Goal: Check status: Check status

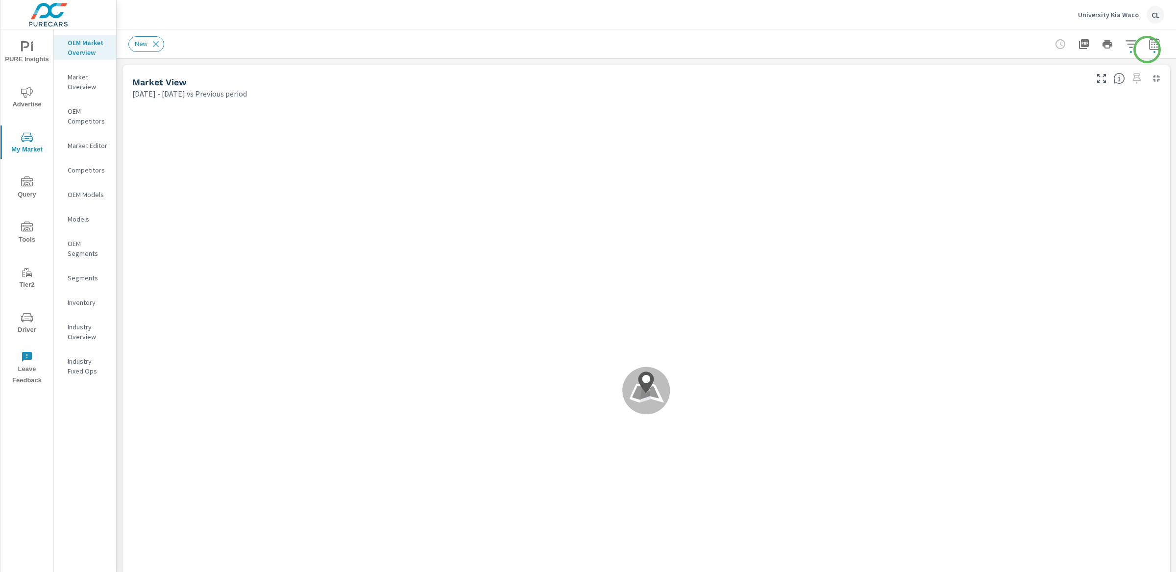
click at [1151, 47] on icon "button" at bounding box center [1154, 46] width 6 height 4
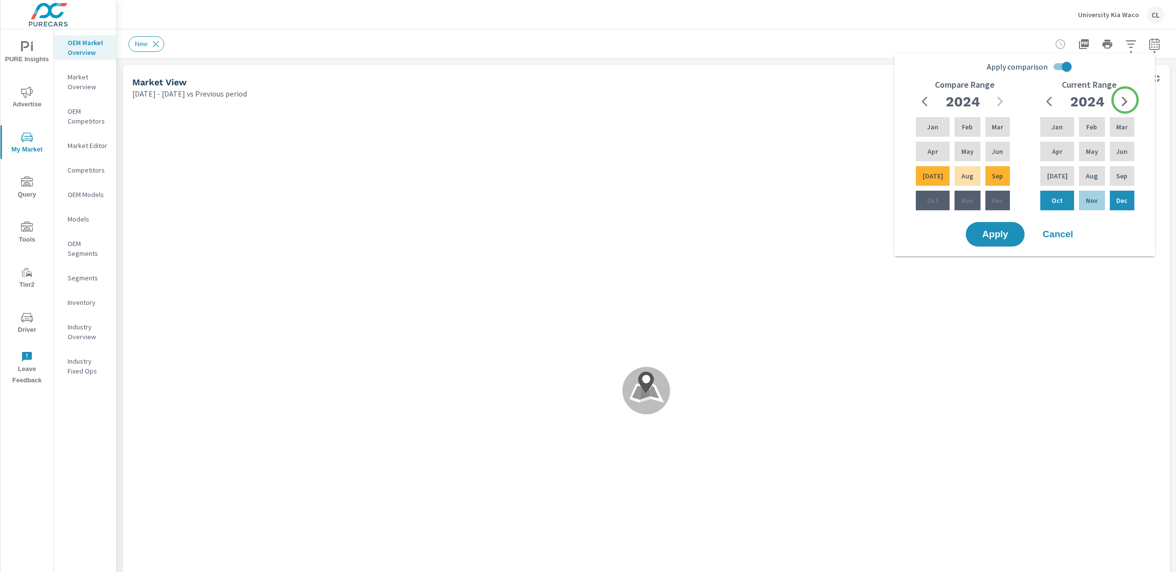
click at [1125, 100] on icon "button" at bounding box center [1125, 102] width 6 height 10
click at [1060, 146] on div "Apr" at bounding box center [1058, 152] width 38 height 24
click at [1120, 151] on p "Jun" at bounding box center [1122, 152] width 11 height 10
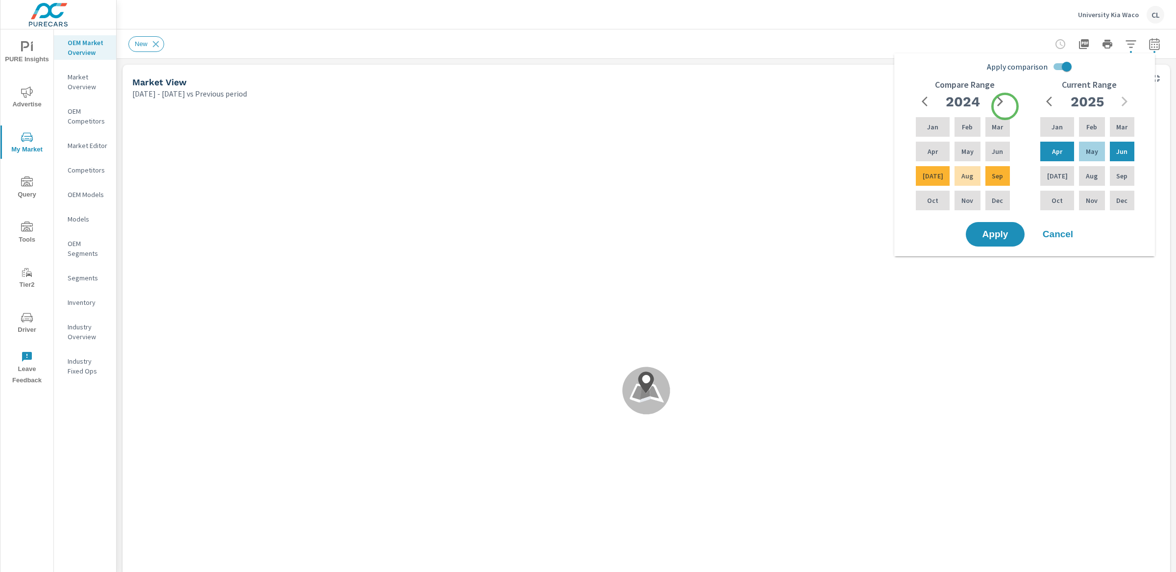
click at [1002, 101] on icon "button" at bounding box center [1001, 102] width 6 height 10
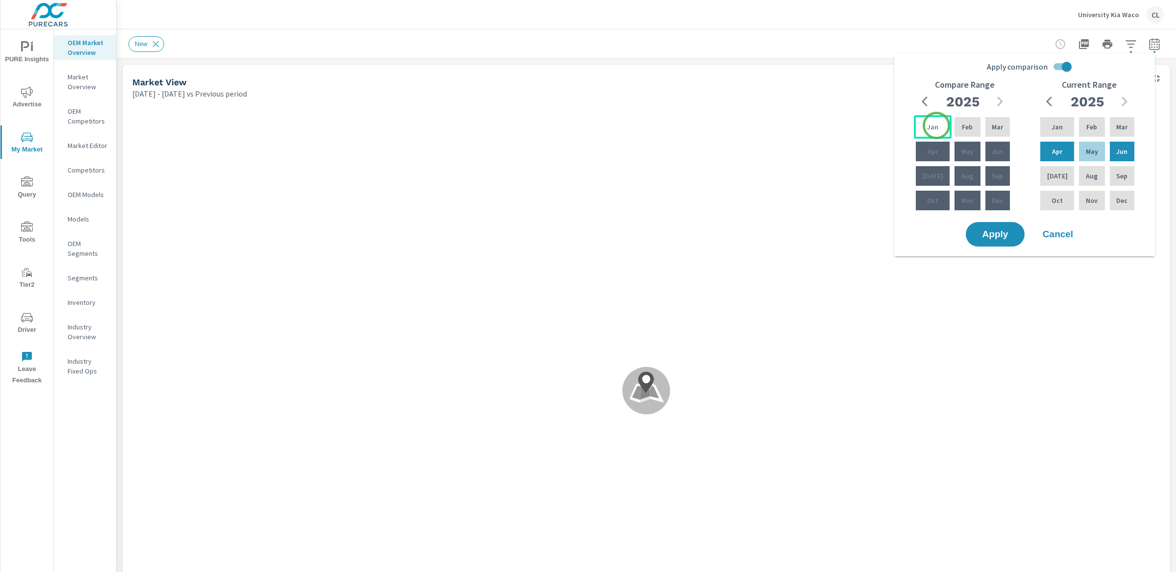
click at [936, 125] on div "Jan" at bounding box center [933, 127] width 38 height 24
click at [998, 130] on p "Mar" at bounding box center [997, 127] width 11 height 10
click at [1000, 239] on span "Apply" at bounding box center [995, 234] width 40 height 9
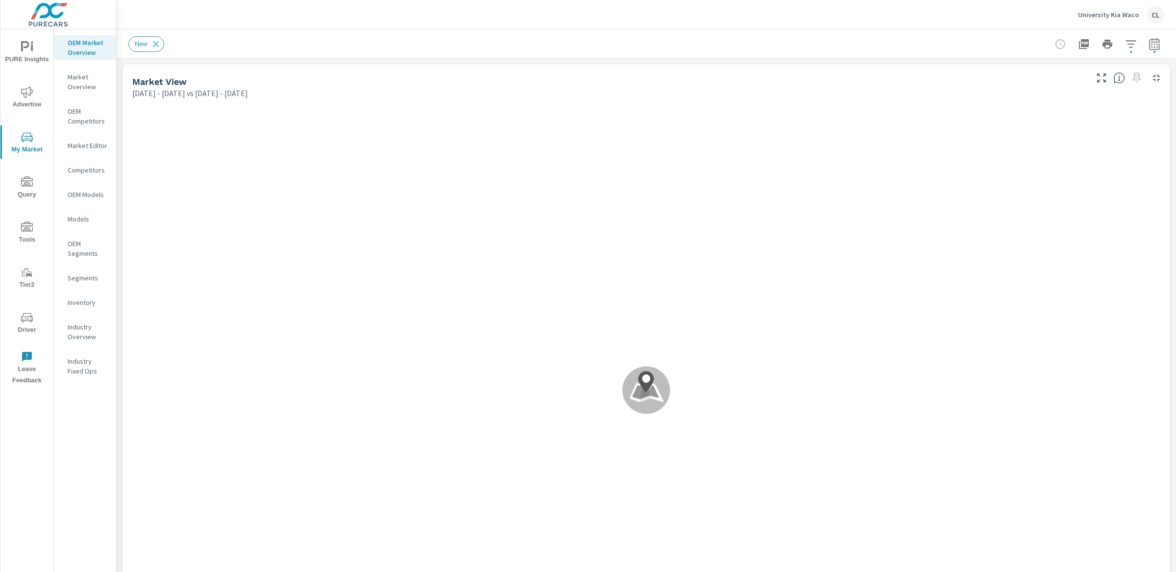
scroll to position [0, 0]
